Goal: Task Accomplishment & Management: Manage account settings

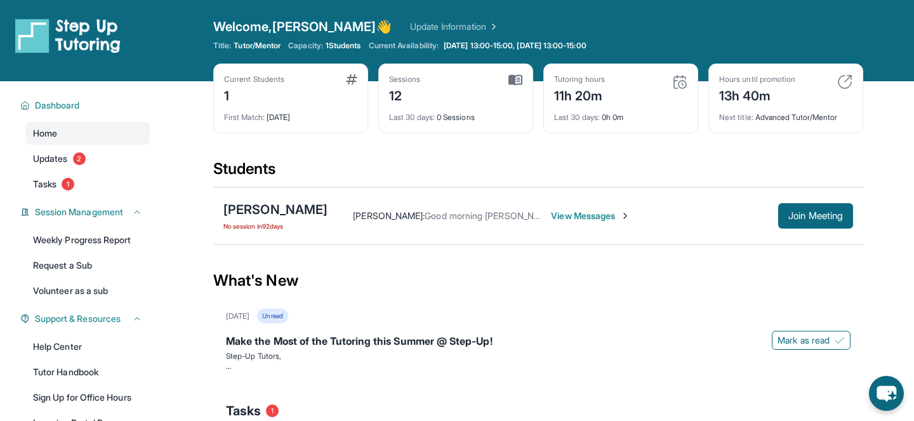
click at [588, 214] on span "View Messages" at bounding box center [590, 215] width 79 height 13
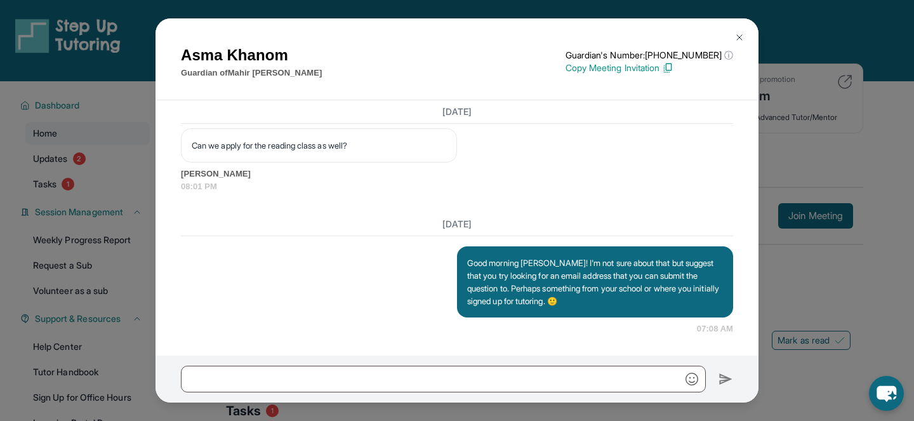
scroll to position [13112, 0]
click at [862, 150] on div "[PERSON_NAME] Guardian of [PERSON_NAME] Guardian's Number: [PHONE_NUMBER] ⓘ Thi…" at bounding box center [457, 210] width 914 height 421
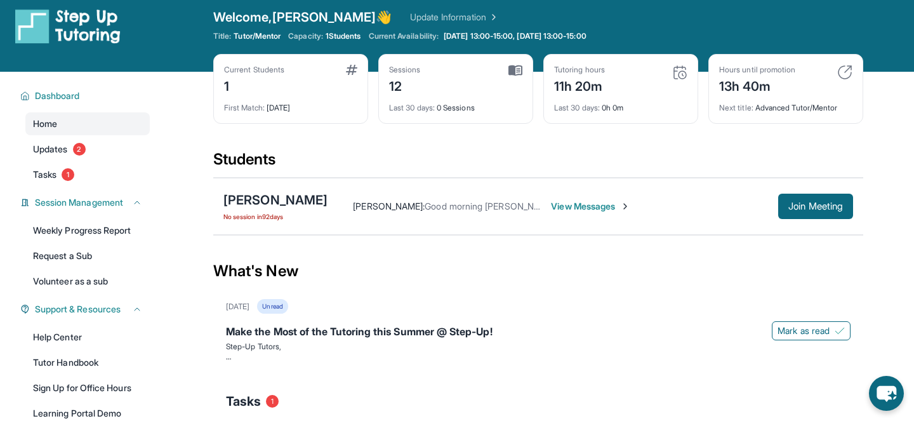
scroll to position [11, 0]
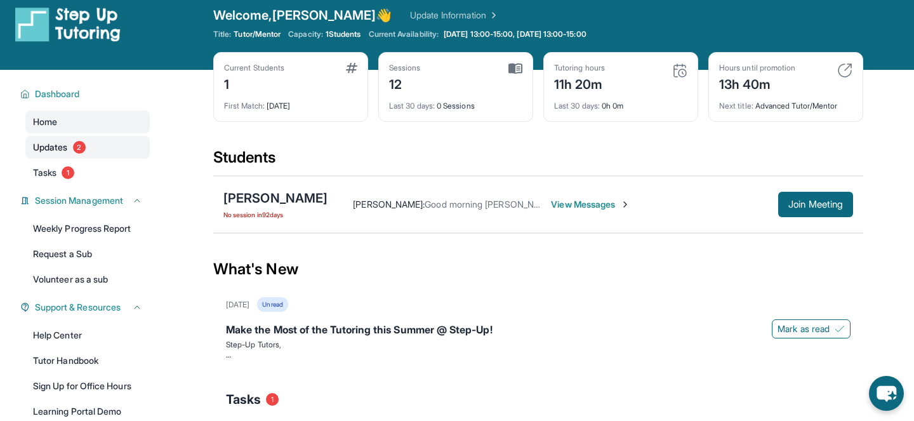
click at [53, 146] on span "Updates" at bounding box center [50, 147] width 35 height 13
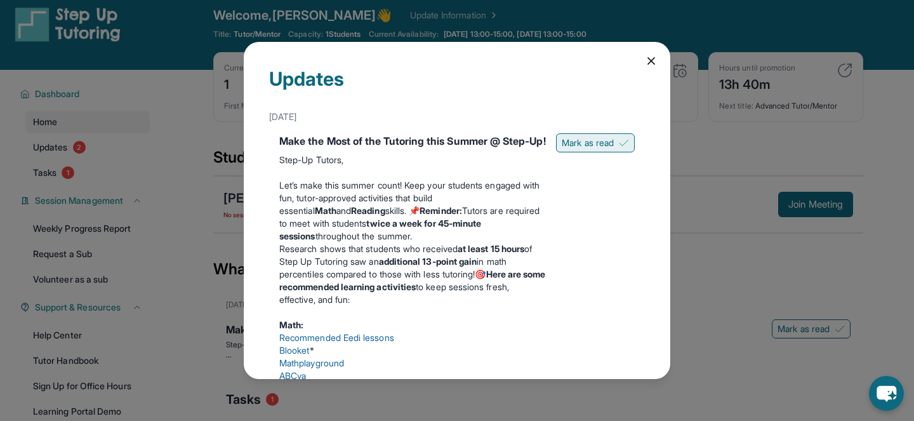
click at [584, 145] on span "Mark as read" at bounding box center [588, 142] width 52 height 13
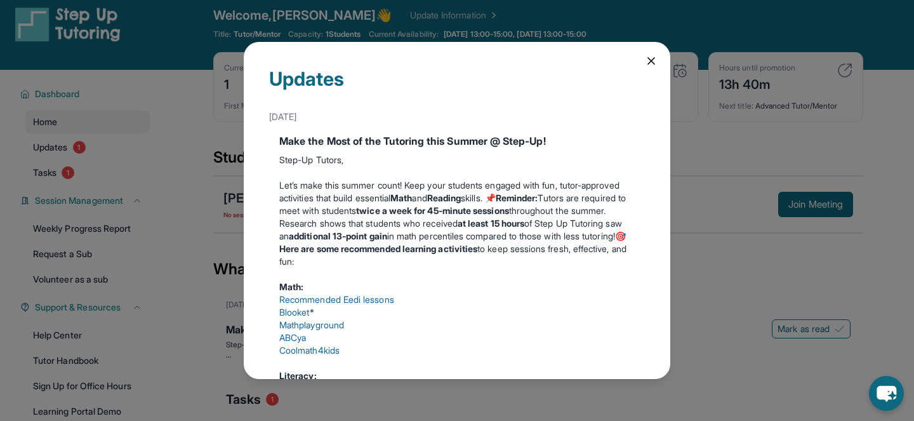
click at [652, 60] on icon at bounding box center [651, 61] width 6 height 6
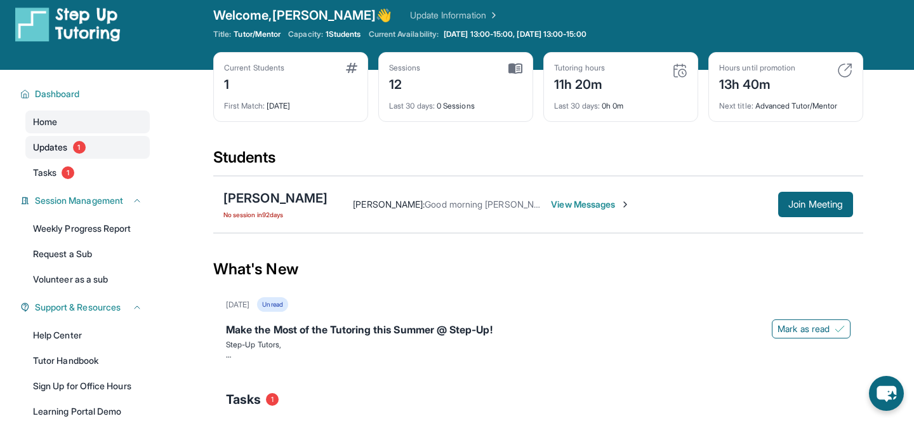
click at [54, 148] on span "Updates" at bounding box center [50, 147] width 35 height 13
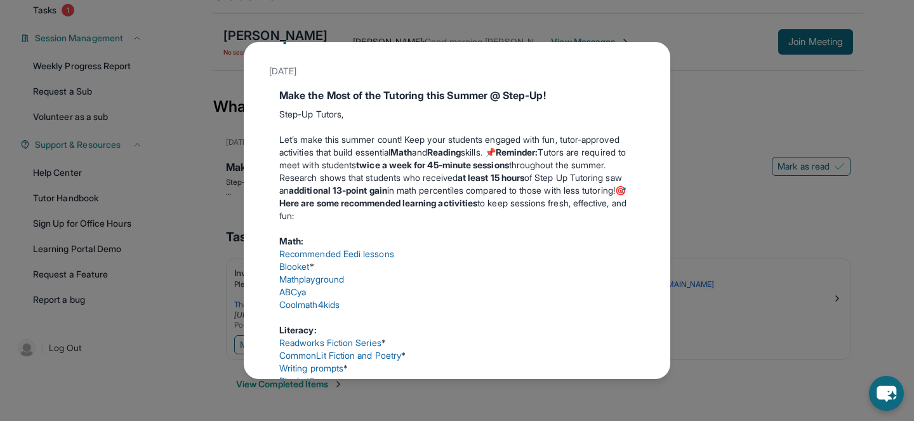
scroll to position [0, 0]
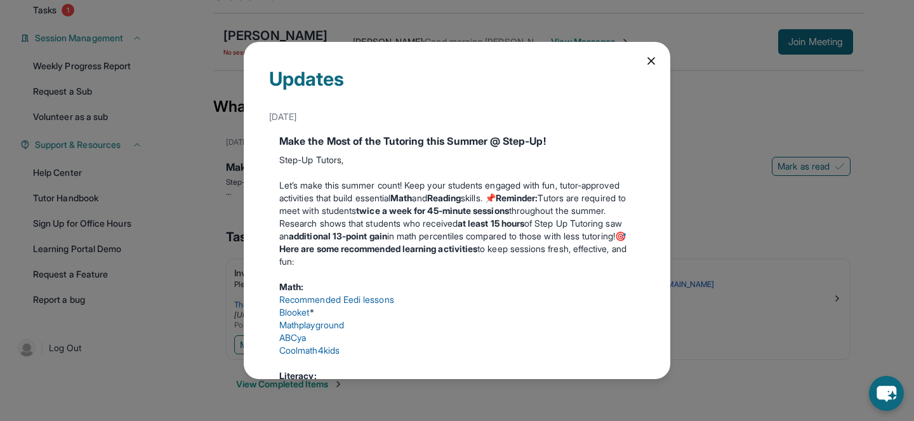
click at [651, 62] on icon at bounding box center [651, 61] width 13 height 13
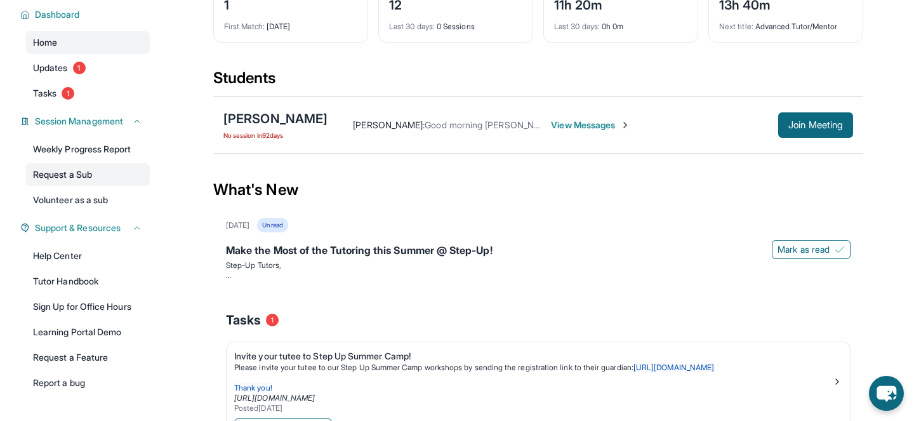
scroll to position [48, 0]
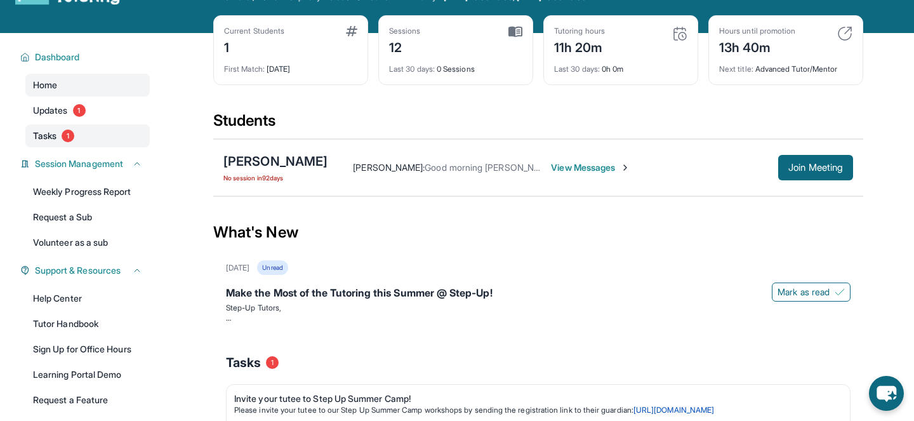
click at [48, 133] on span "Tasks" at bounding box center [44, 135] width 23 height 13
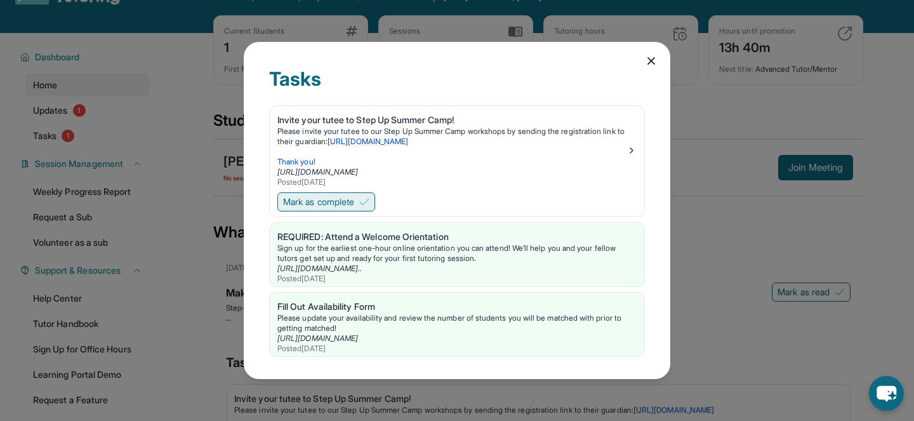
click at [336, 200] on span "Mark as complete" at bounding box center [318, 201] width 71 height 13
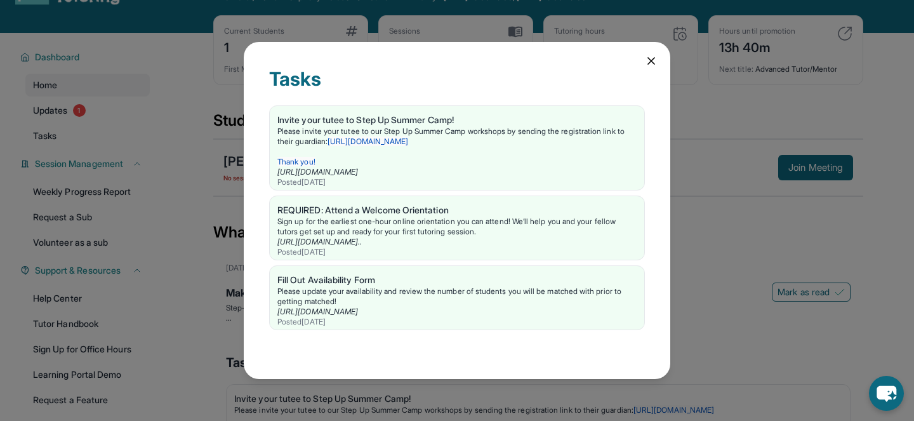
click at [49, 113] on div "Tasks Invite your tutee to Step Up Summer Camp! Please invite your tutee to our…" at bounding box center [457, 210] width 914 height 421
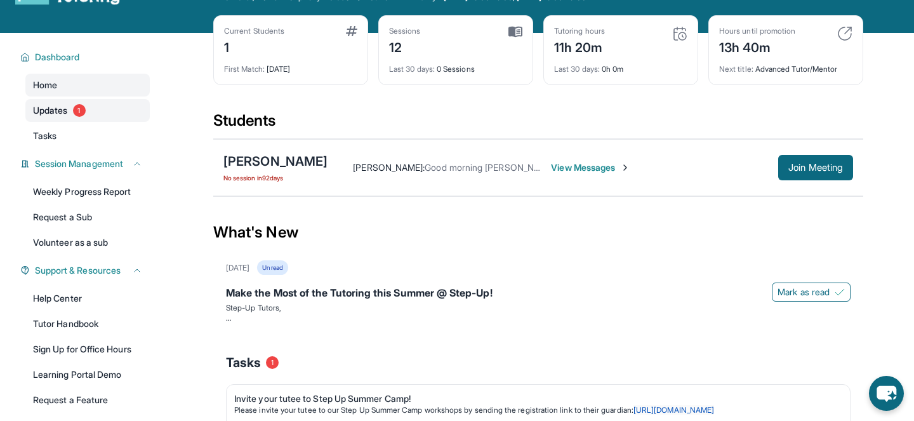
click at [53, 109] on span "Updates" at bounding box center [50, 110] width 35 height 13
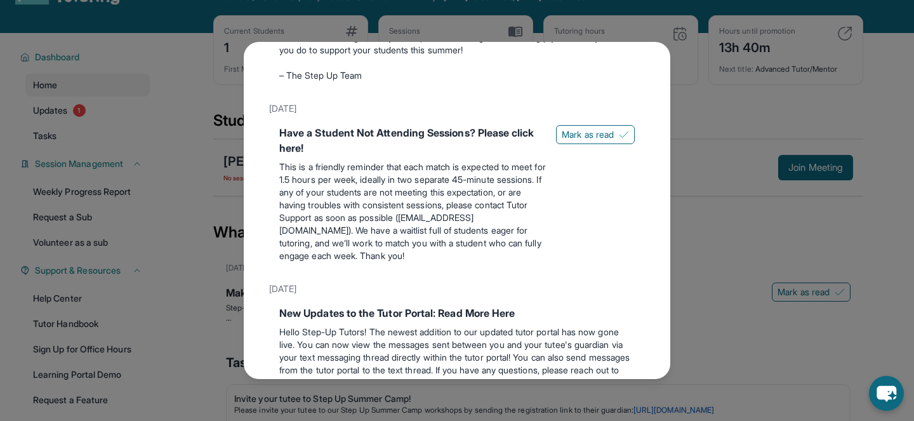
scroll to position [467, 0]
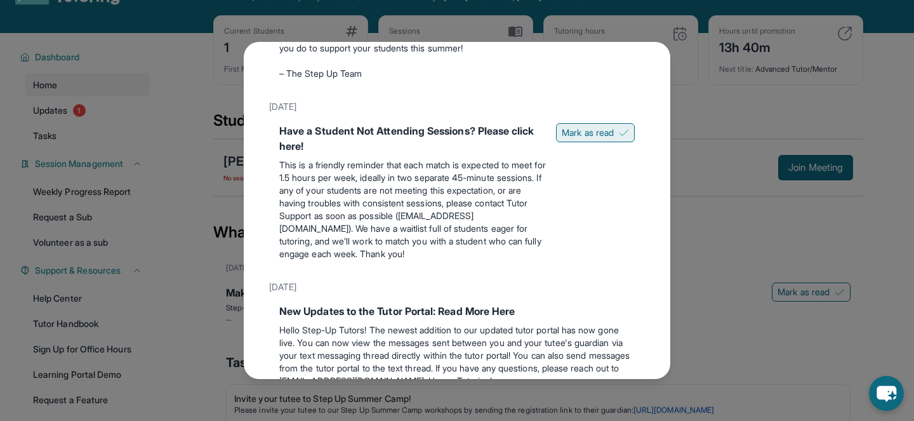
click at [583, 139] on span "Mark as read" at bounding box center [588, 132] width 52 height 13
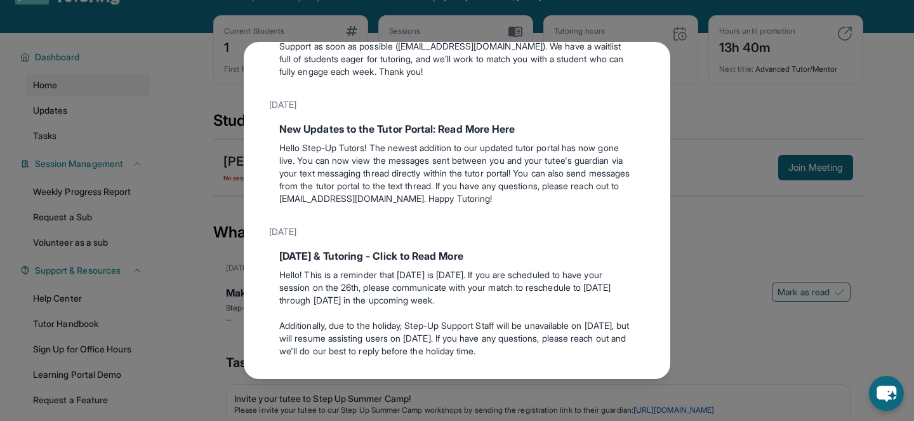
scroll to position [610, 0]
click at [183, 175] on div "Updates [DATE] Make the Most of the Tutoring this Summer @ Step-Up! Step-Up Tut…" at bounding box center [457, 210] width 914 height 421
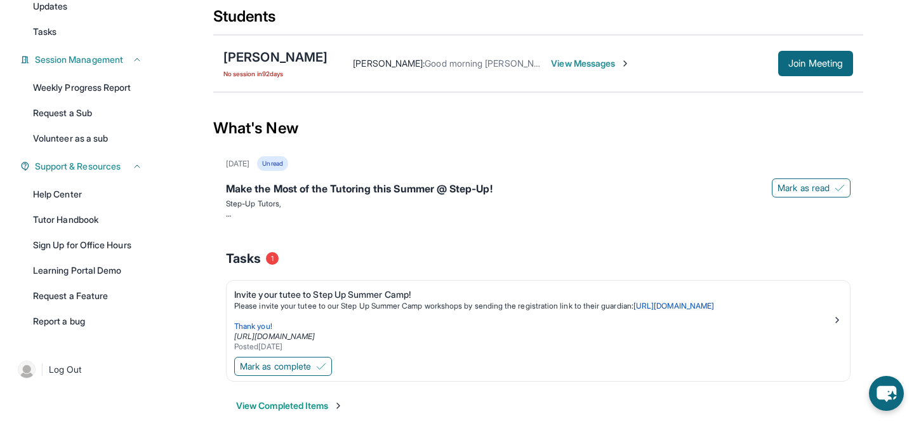
scroll to position [174, 0]
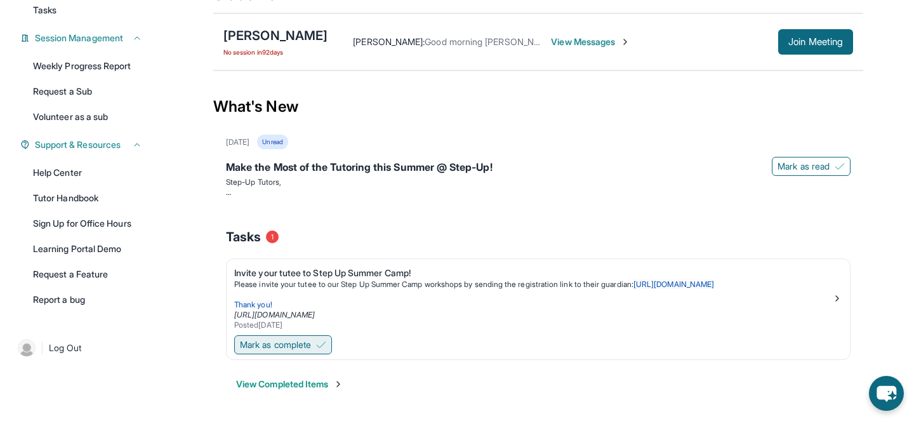
click at [293, 343] on span "Mark as complete" at bounding box center [275, 344] width 71 height 13
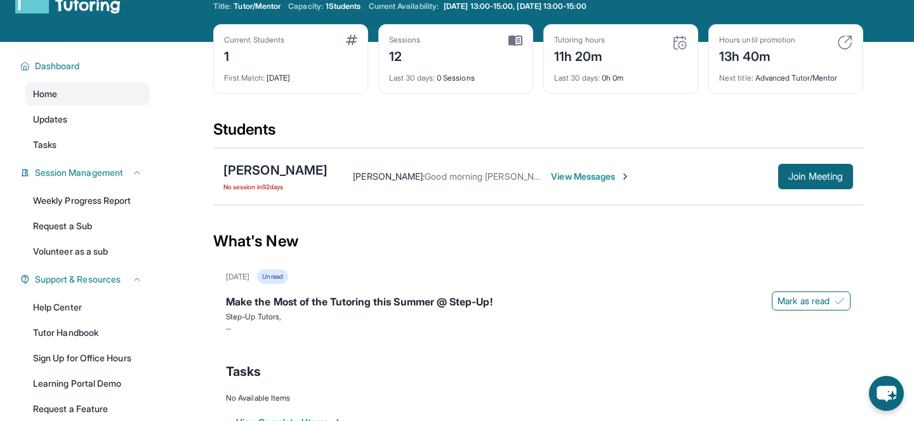
scroll to position [0, 0]
